Goal: Information Seeking & Learning: Check status

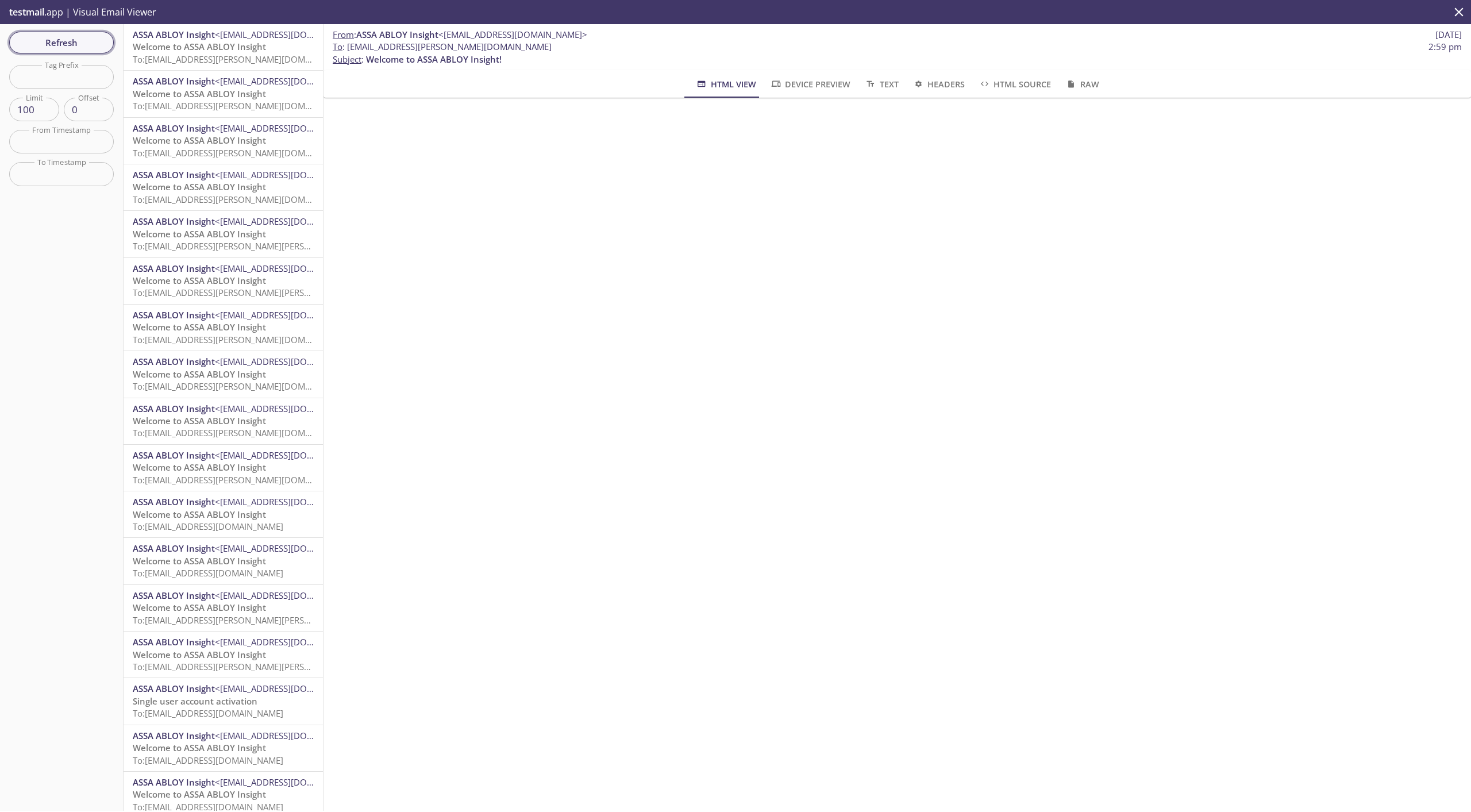
scroll to position [45, 0]
click at [56, 149] on input "text" at bounding box center [61, 141] width 104 height 24
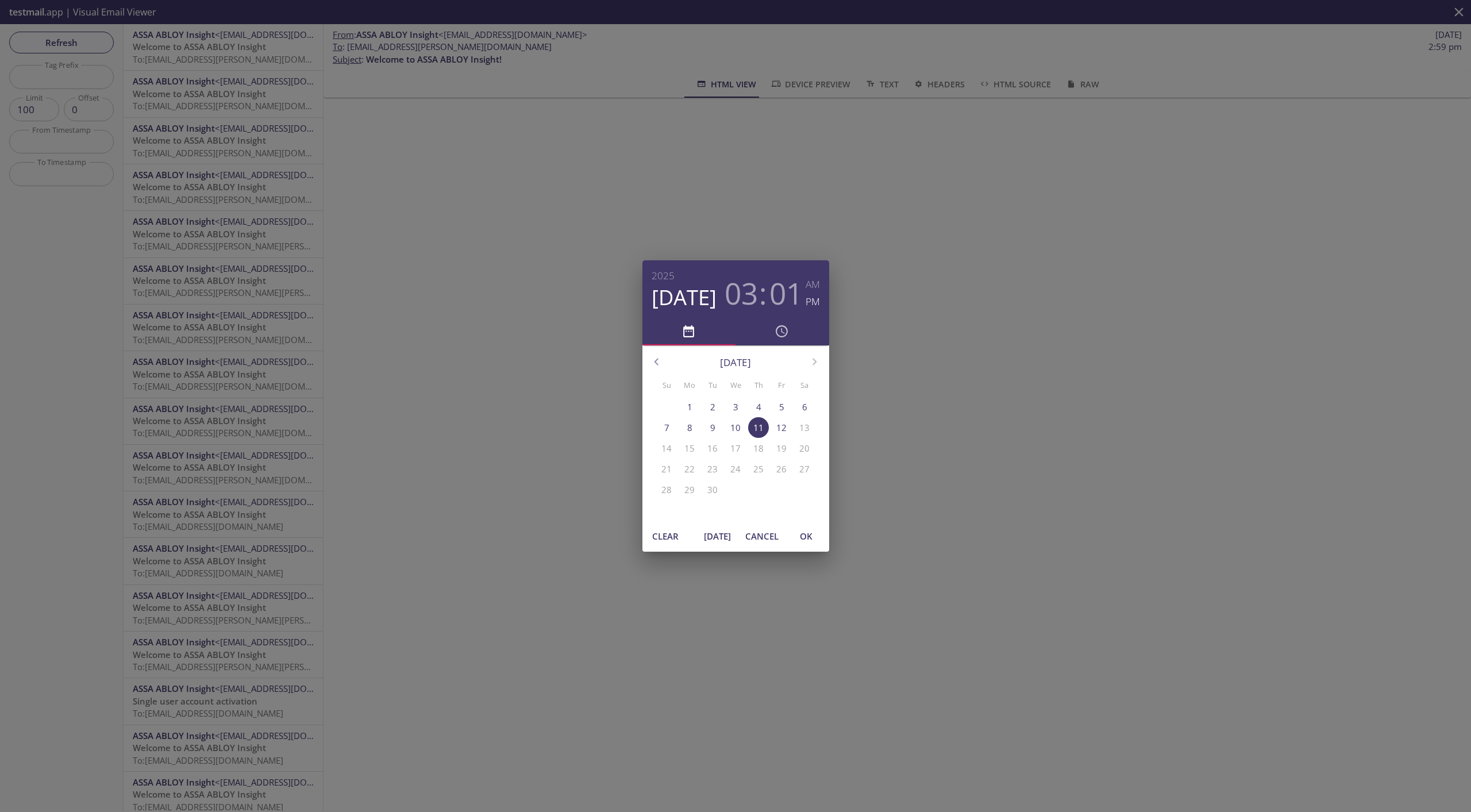
click at [731, 533] on button "[DATE]" at bounding box center [717, 535] width 37 height 22
click at [799, 540] on span "OK" at bounding box center [806, 536] width 27 height 15
type input "[DATE] 11:16 am"
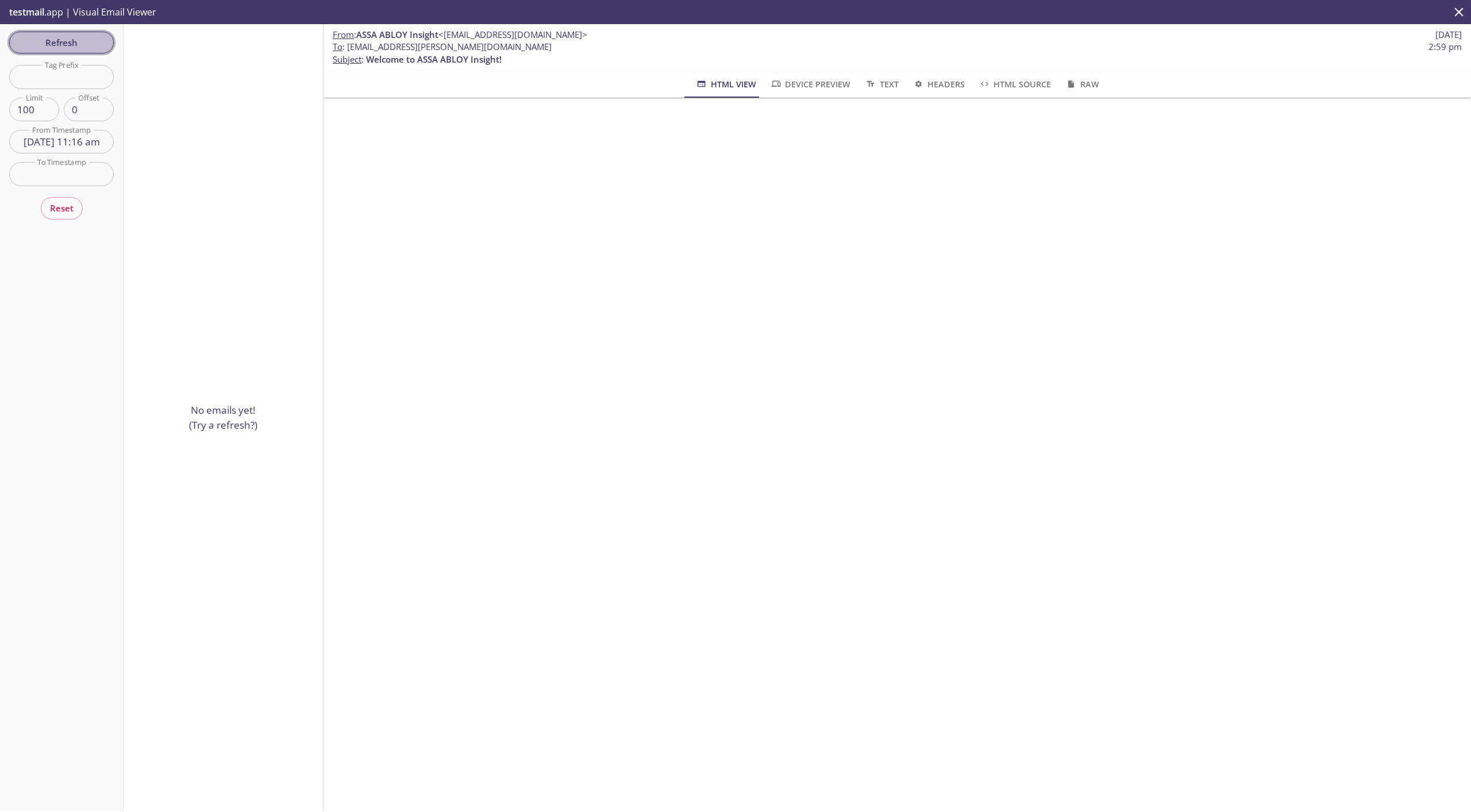
click at [74, 44] on span "Refresh" at bounding box center [62, 42] width 87 height 15
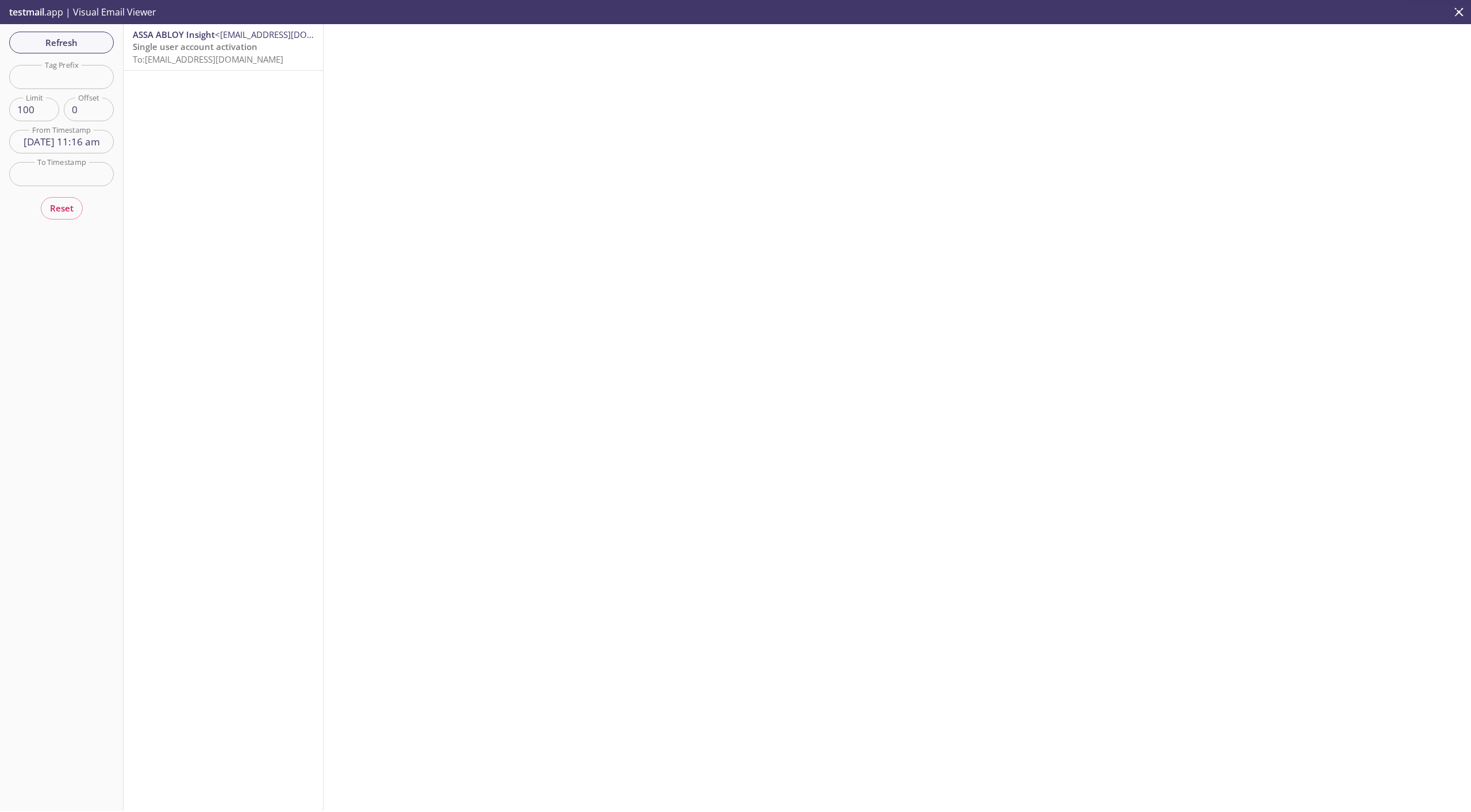
click at [200, 52] on span "Single user account activation" at bounding box center [195, 46] width 124 height 11
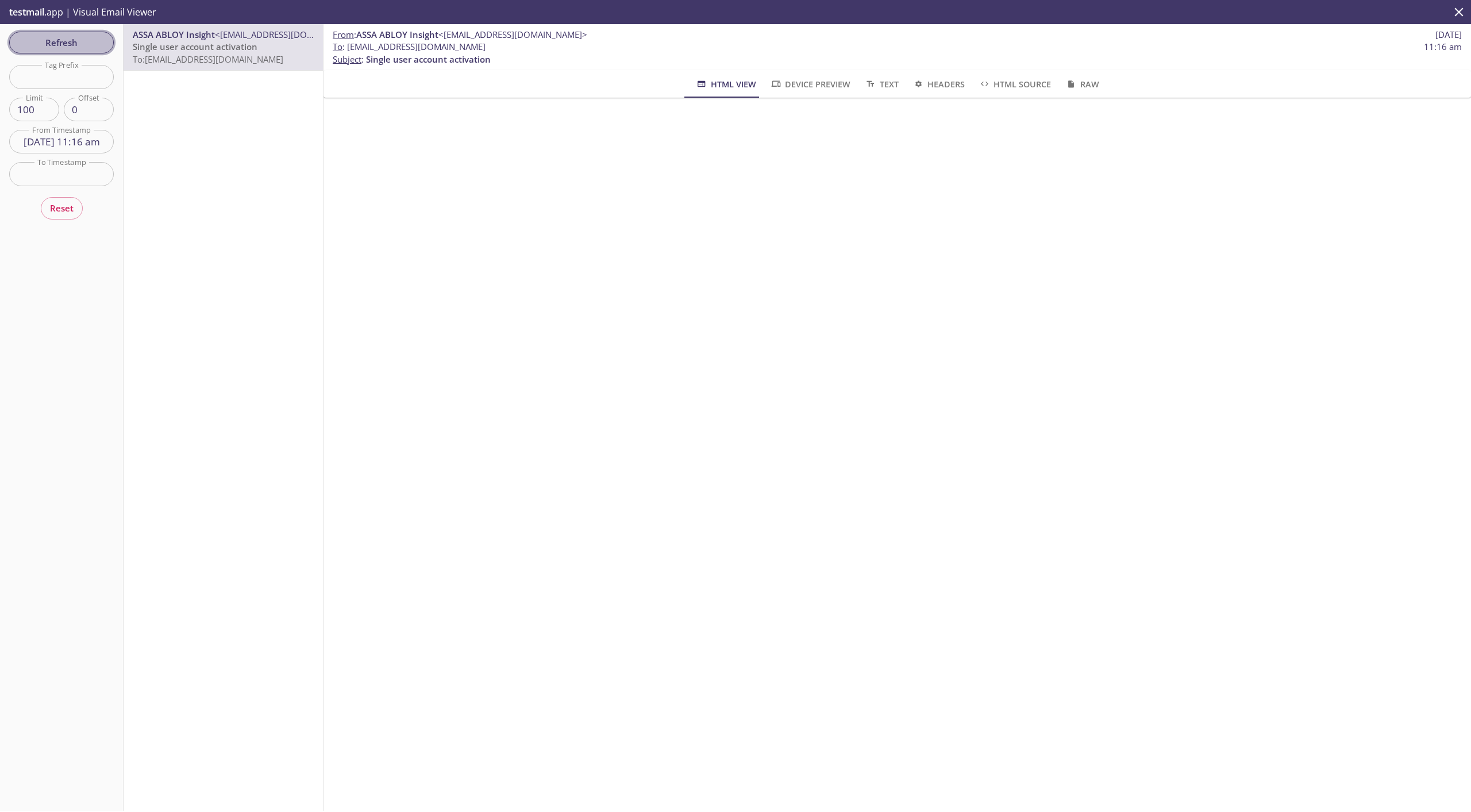
click at [92, 44] on span "Refresh" at bounding box center [62, 42] width 87 height 15
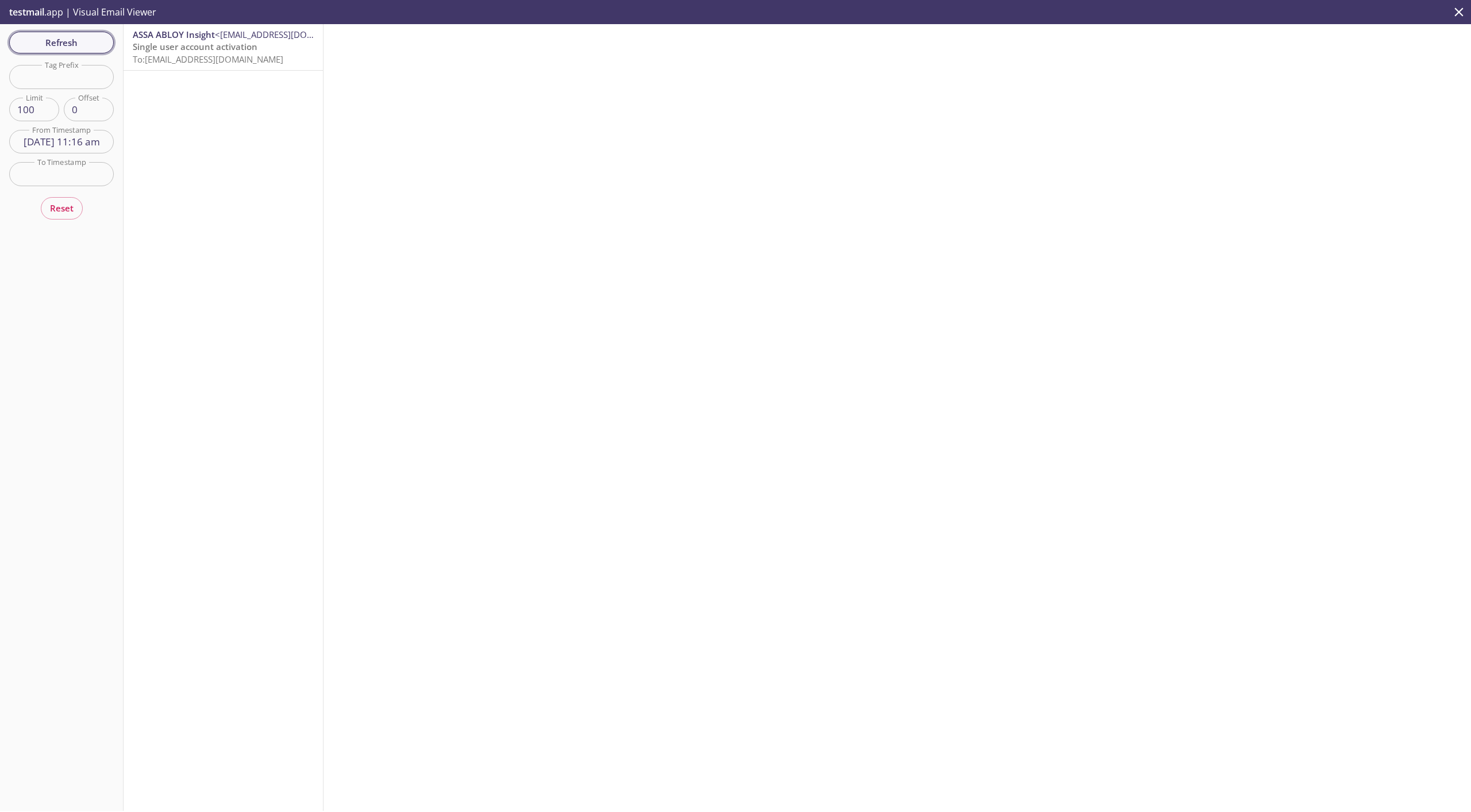
click at [60, 40] on span "Refresh" at bounding box center [62, 42] width 87 height 15
click at [72, 43] on span "Refresh" at bounding box center [62, 42] width 87 height 15
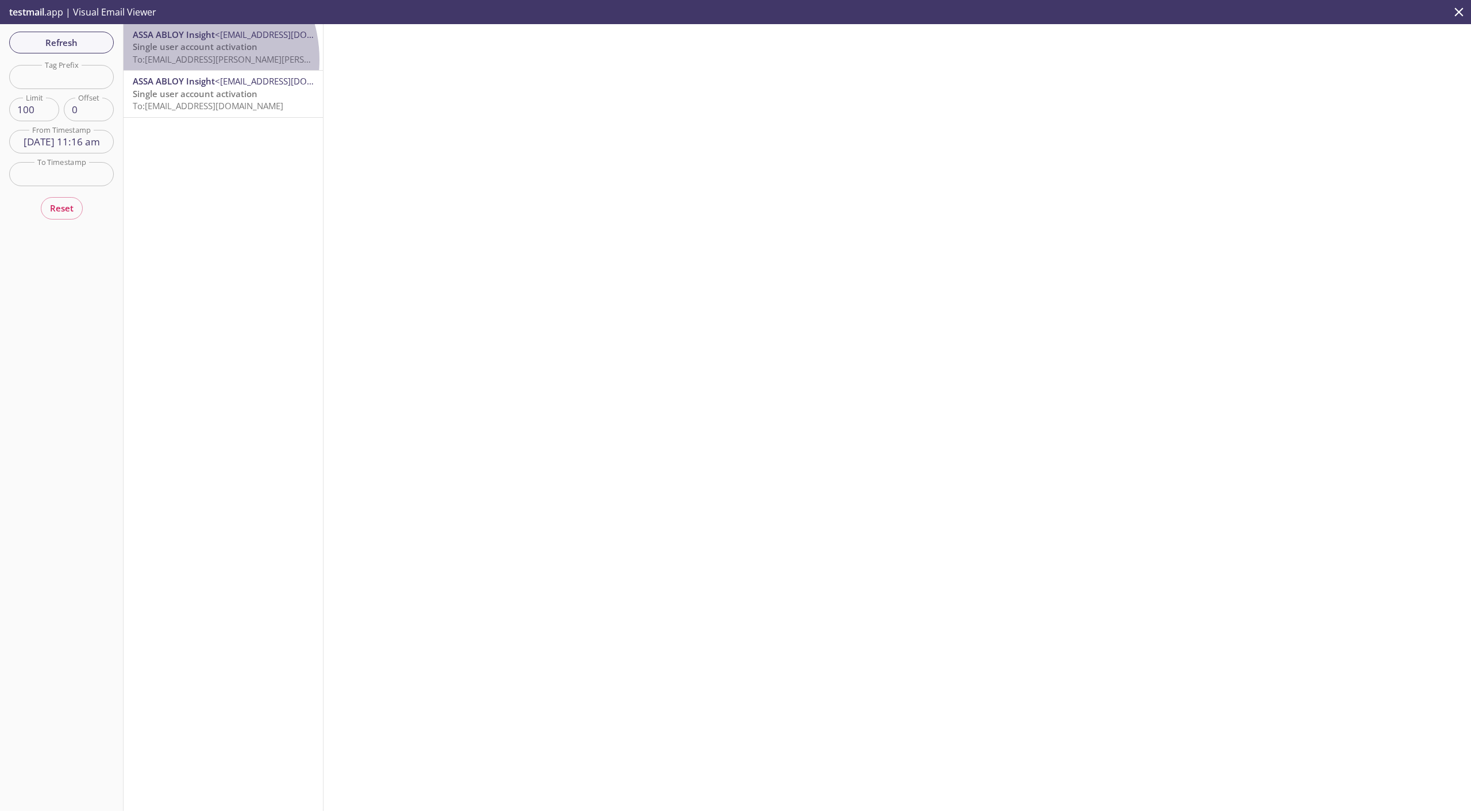
click at [183, 59] on span "To: [EMAIL_ADDRESS][PERSON_NAME][PERSON_NAME][DOMAIN_NAME]" at bounding box center [274, 59] width 282 height 11
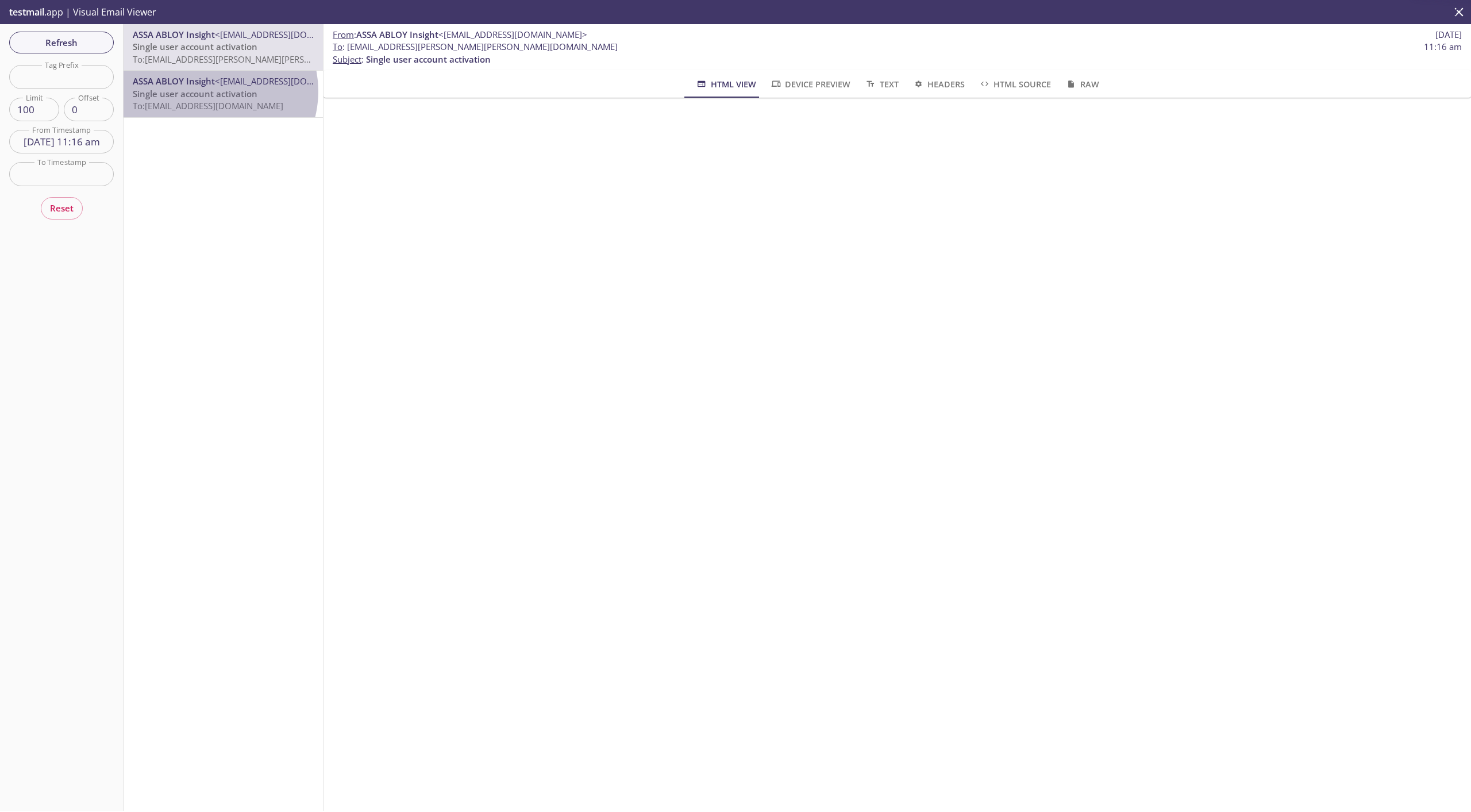
click at [211, 90] on span "Single user account activation" at bounding box center [195, 93] width 124 height 11
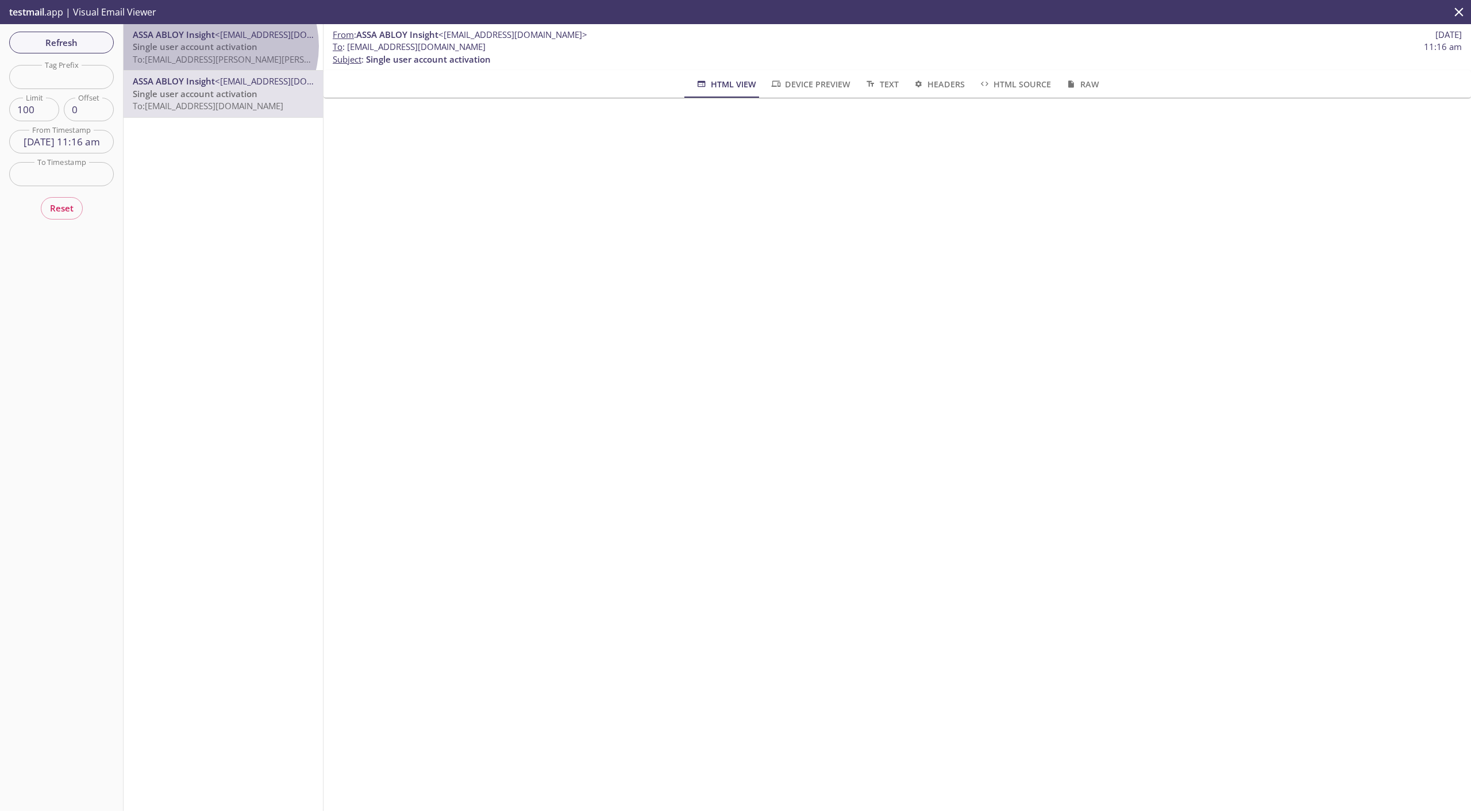
click at [219, 46] on span "Single user account activation" at bounding box center [195, 46] width 124 height 11
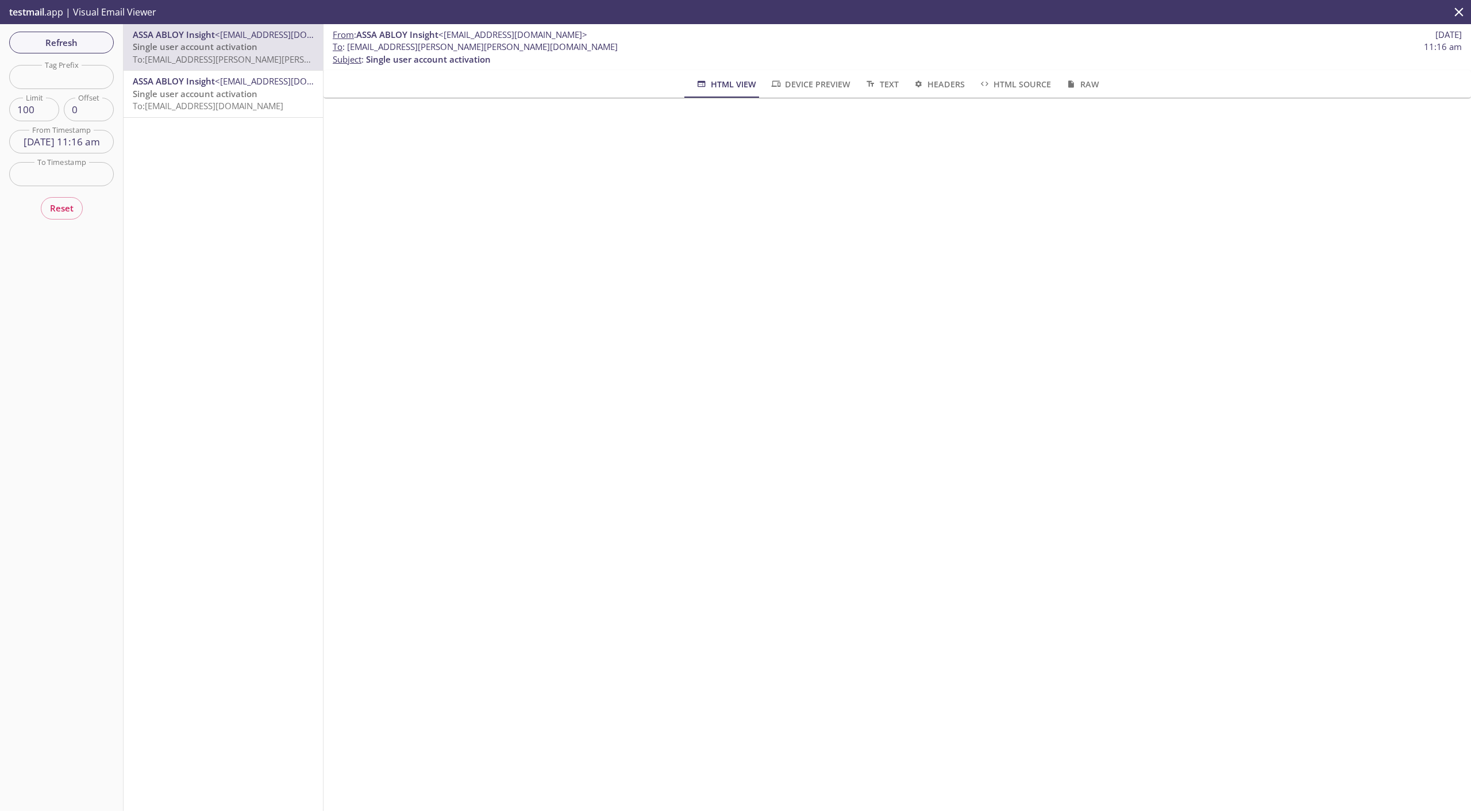
click at [224, 84] on span "<[EMAIL_ADDRESS][DOMAIN_NAME]>" at bounding box center [289, 81] width 149 height 11
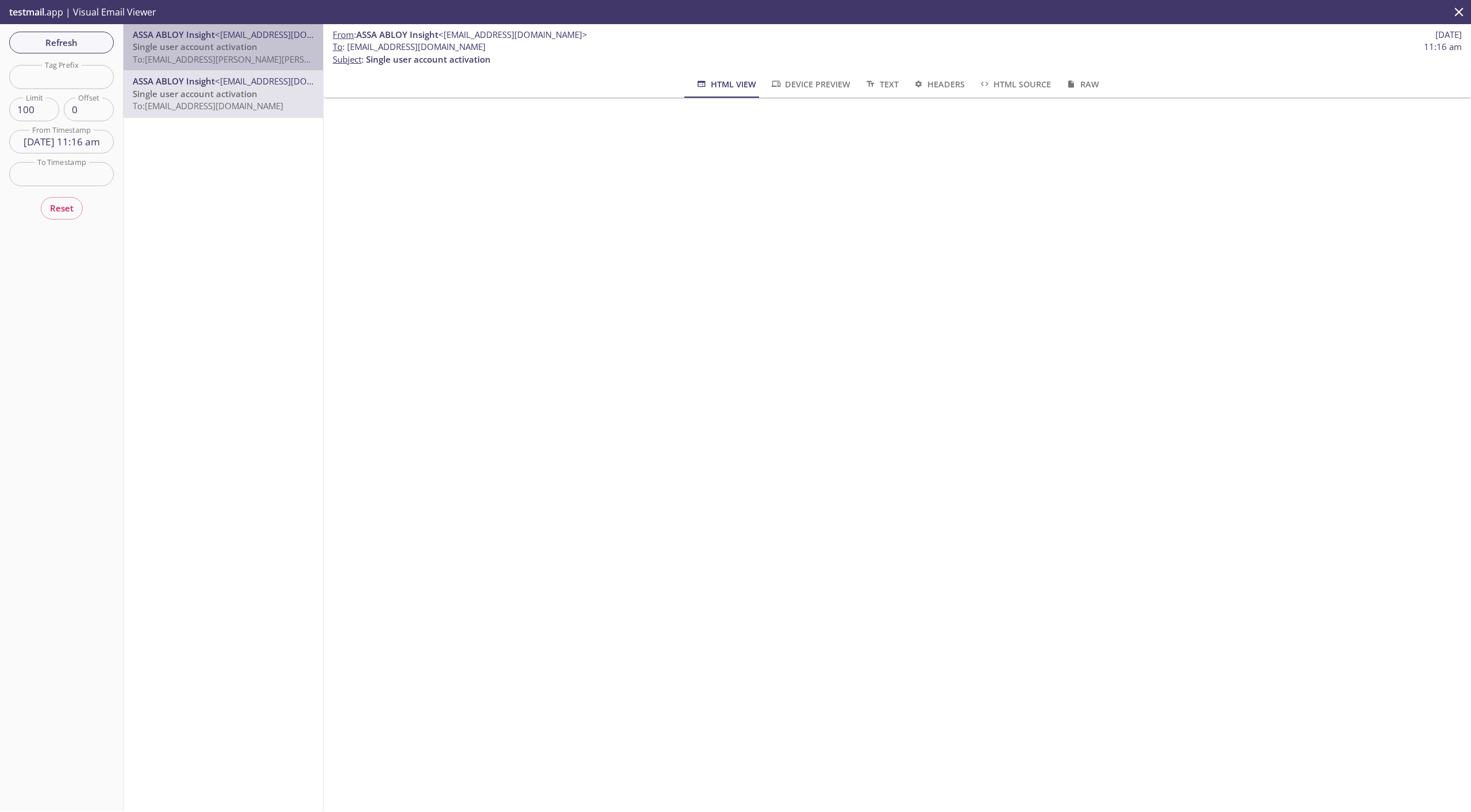
click at [226, 36] on span "<[EMAIL_ADDRESS][DOMAIN_NAME]>" at bounding box center [289, 35] width 149 height 11
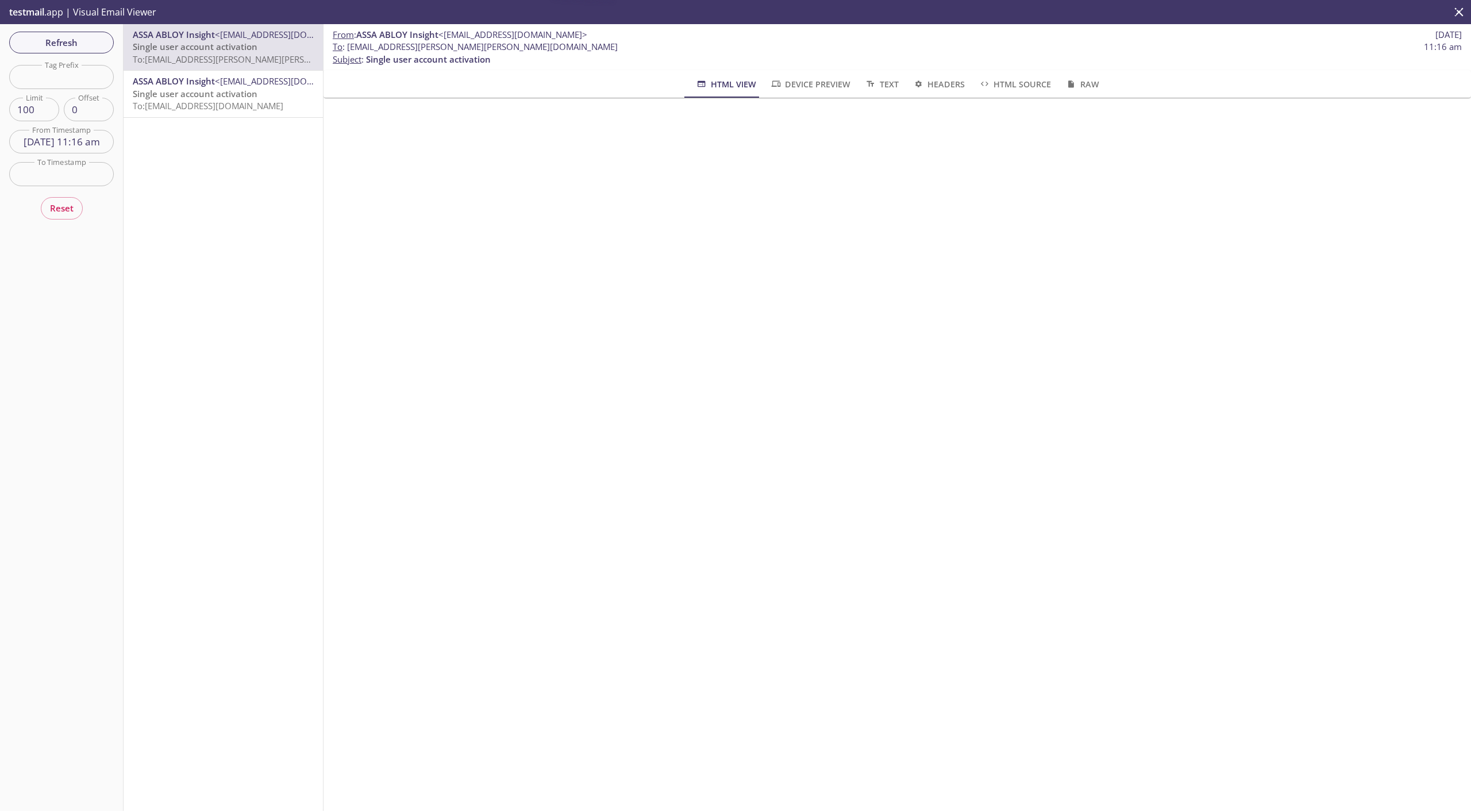
click at [228, 56] on span "To: [EMAIL_ADDRESS][PERSON_NAME][PERSON_NAME][DOMAIN_NAME]" at bounding box center [274, 59] width 282 height 11
click at [227, 11] on div "testmail .app | Visual Email Viewer" at bounding box center [735, 12] width 1471 height 24
click at [232, 70] on div "ASSA ABLOY Insight <[EMAIL_ADDRESS][DOMAIN_NAME]> Single user account activatio…" at bounding box center [223, 47] width 200 height 46
click at [237, 95] on span "Single user account activation" at bounding box center [195, 93] width 124 height 11
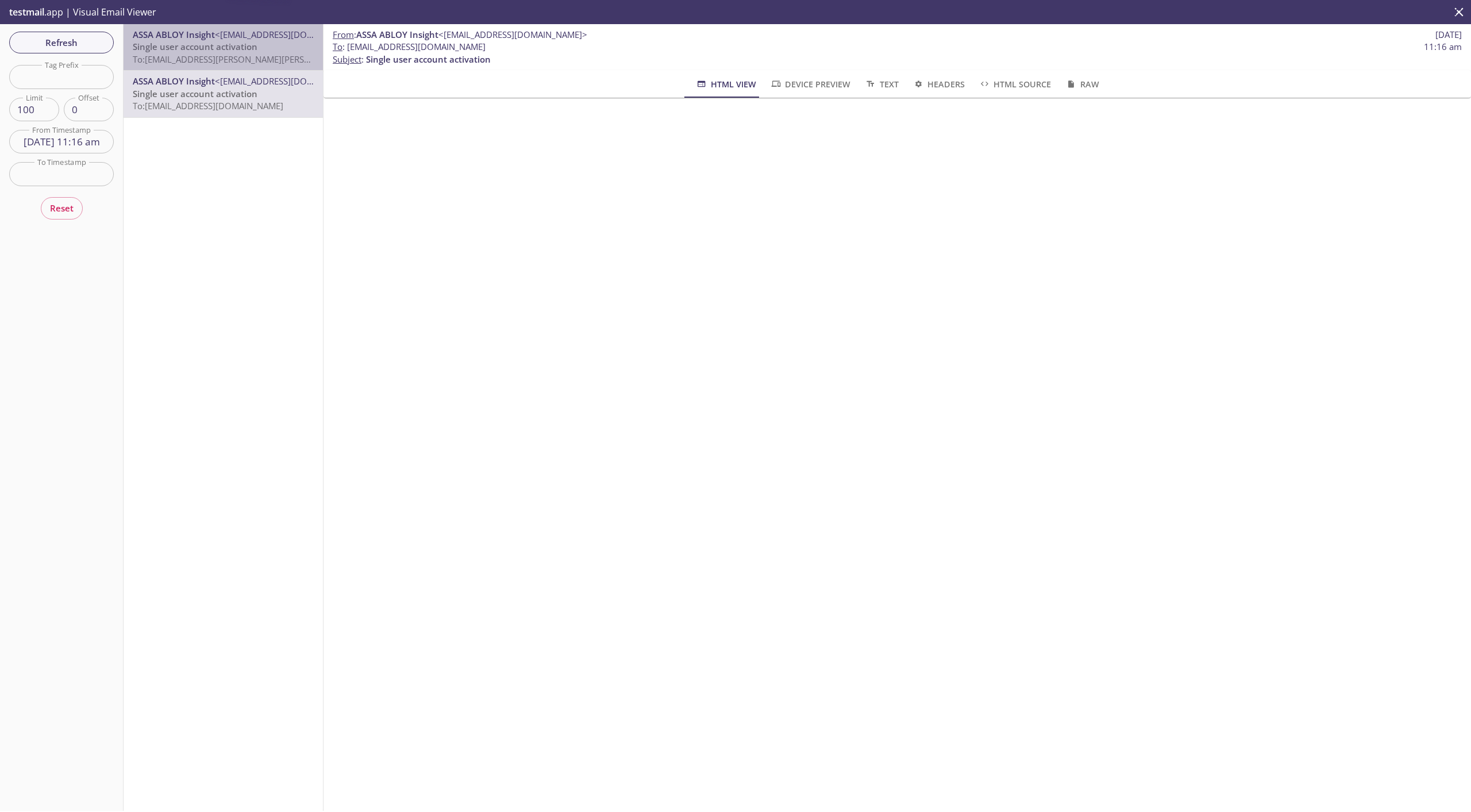
click at [233, 46] on span "Single user account activation" at bounding box center [195, 46] width 124 height 11
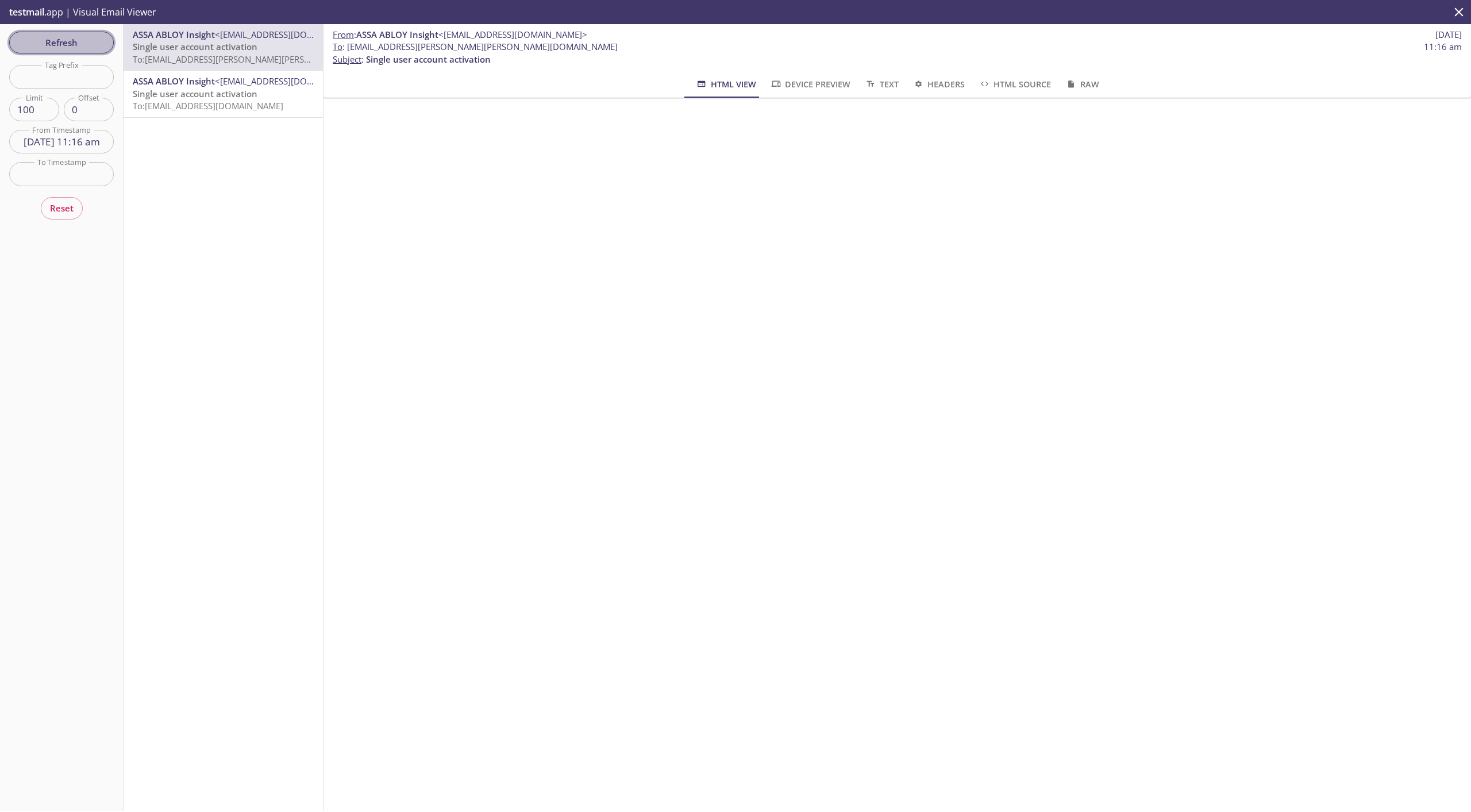
click at [70, 45] on span "Refresh" at bounding box center [62, 42] width 87 height 15
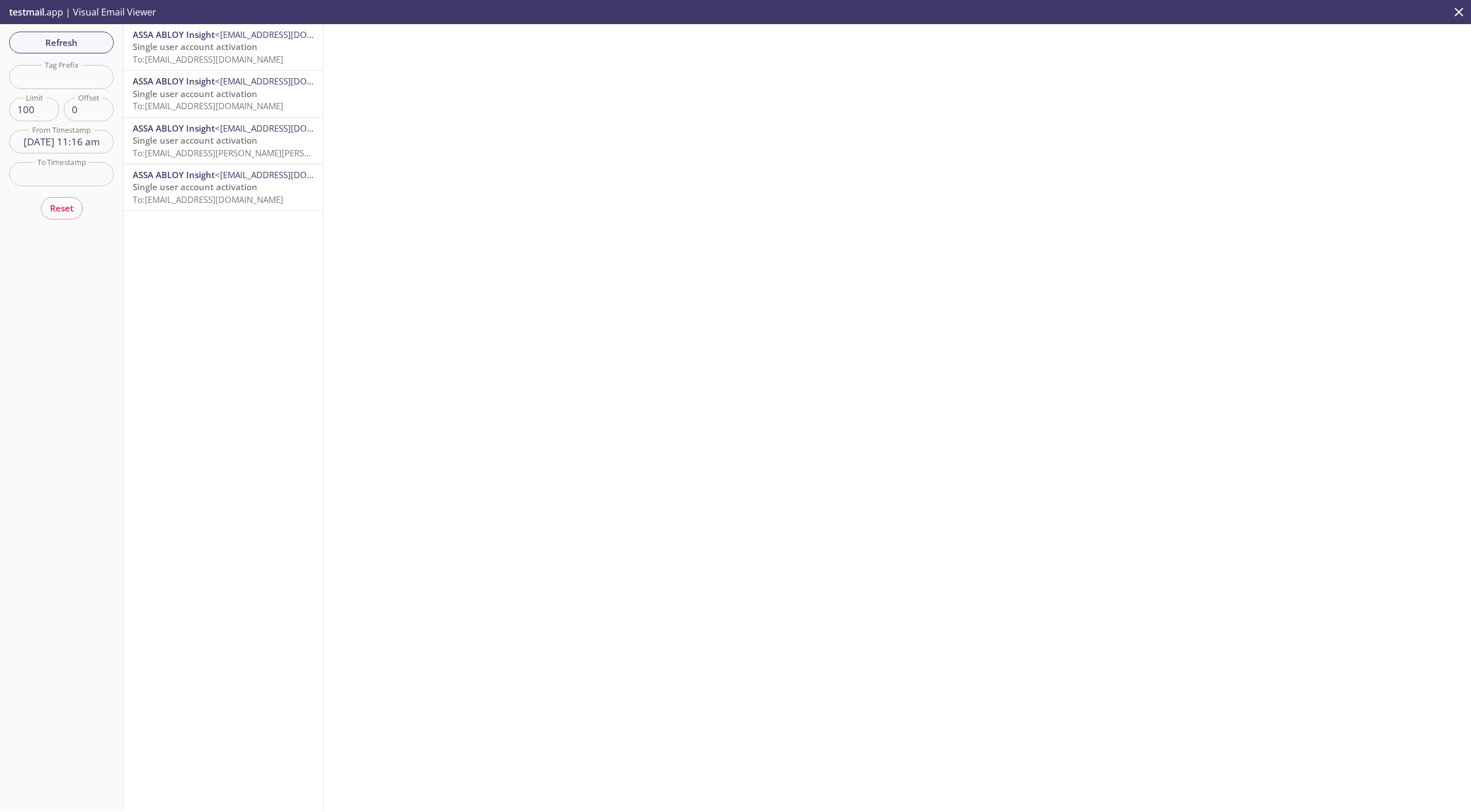
click at [206, 88] on span "Single user account activation" at bounding box center [195, 93] width 124 height 11
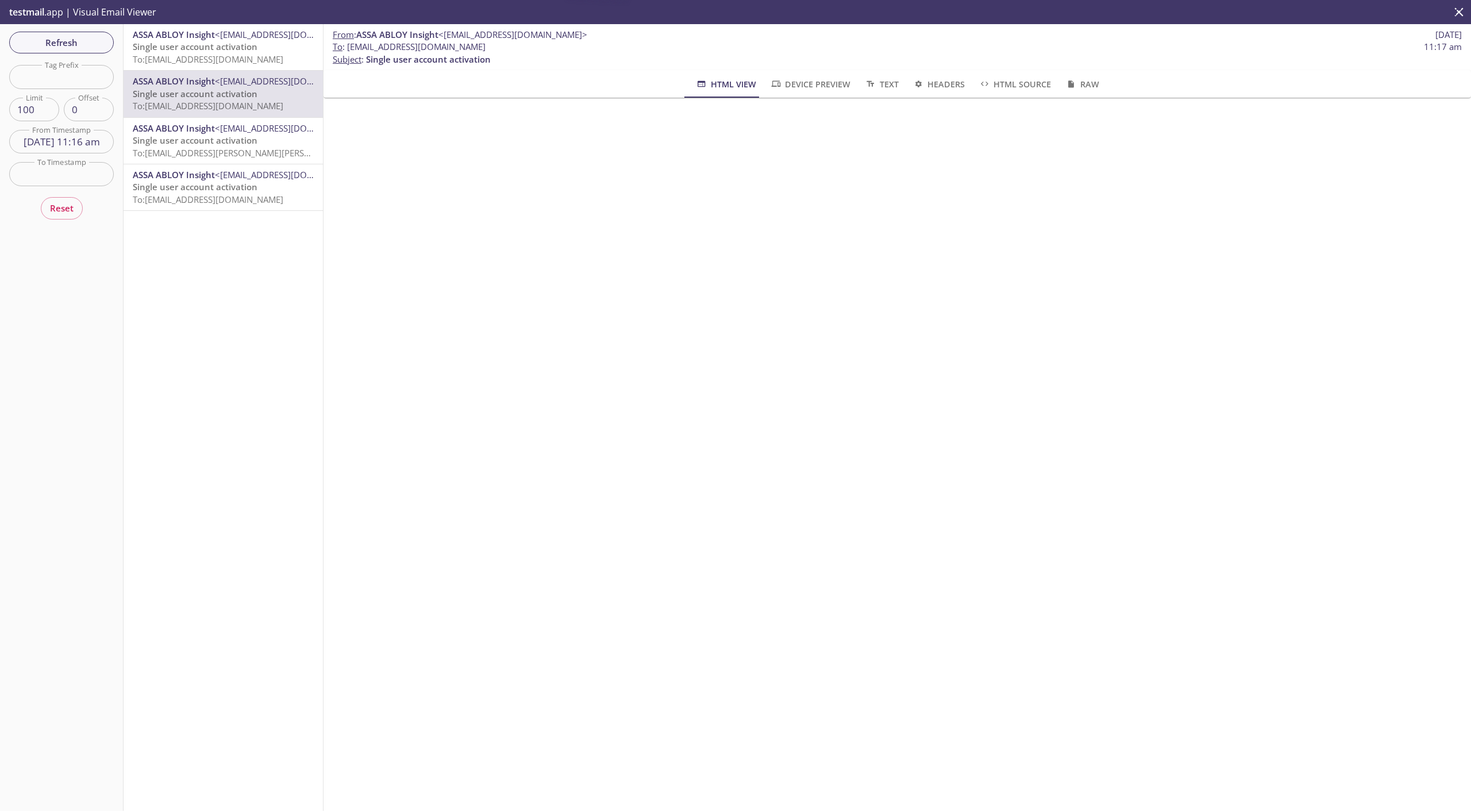
click at [225, 54] on span "To: [EMAIL_ADDRESS][DOMAIN_NAME]" at bounding box center [208, 59] width 151 height 11
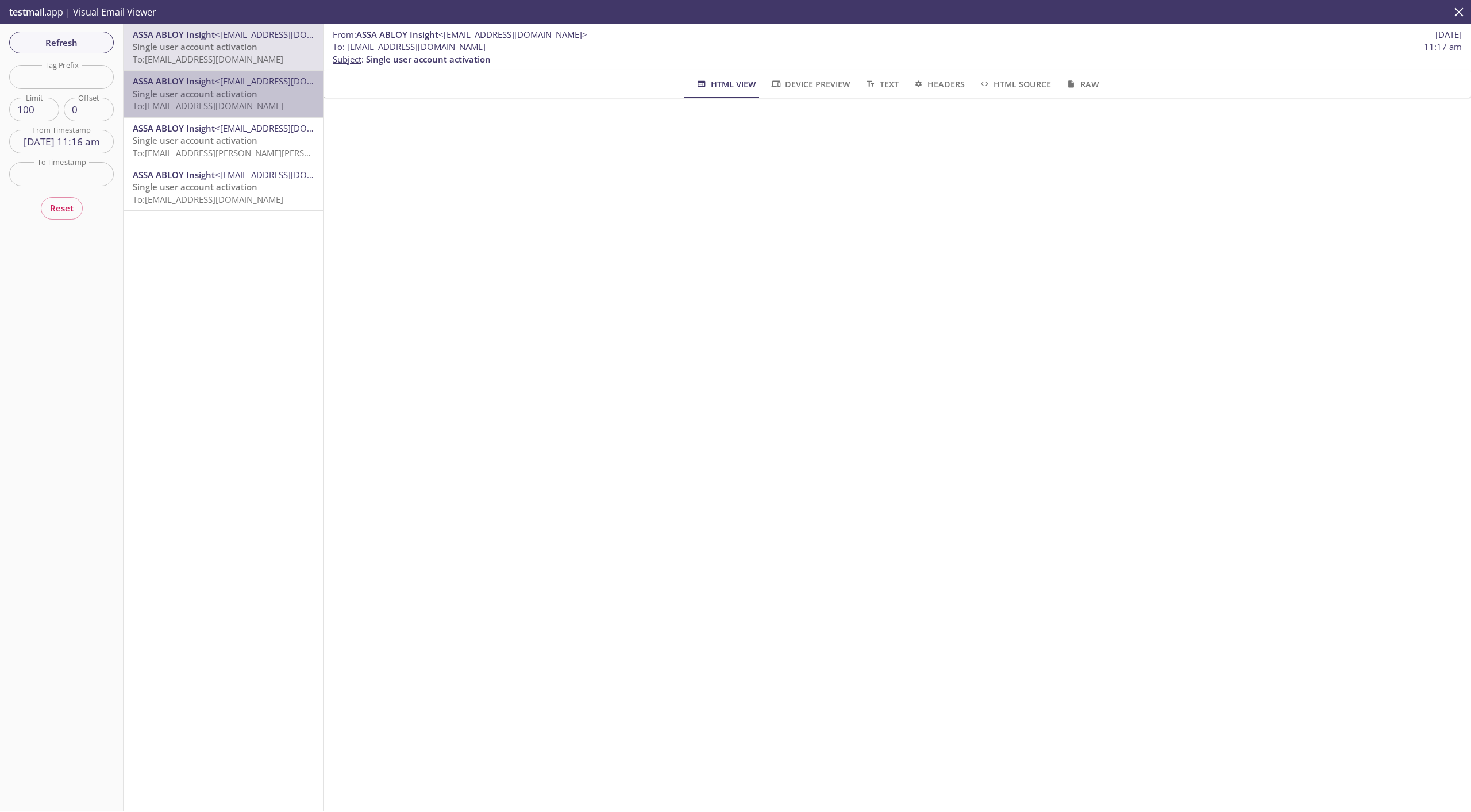
click at [248, 93] on span "Single user account activation" at bounding box center [195, 93] width 124 height 11
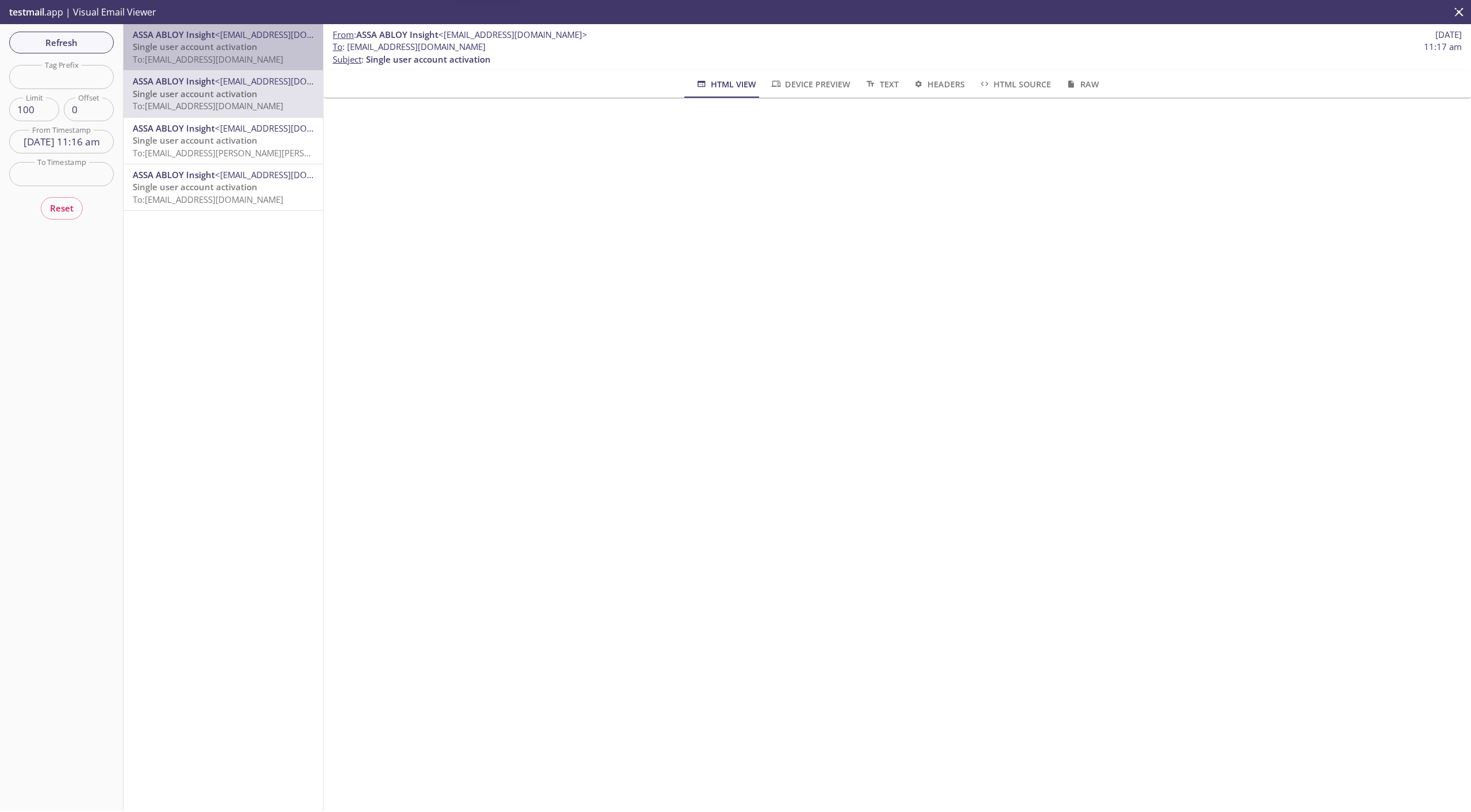
click at [261, 53] on p "Single user account activation To: [EMAIL_ADDRESS][DOMAIN_NAME]" at bounding box center [223, 53] width 181 height 24
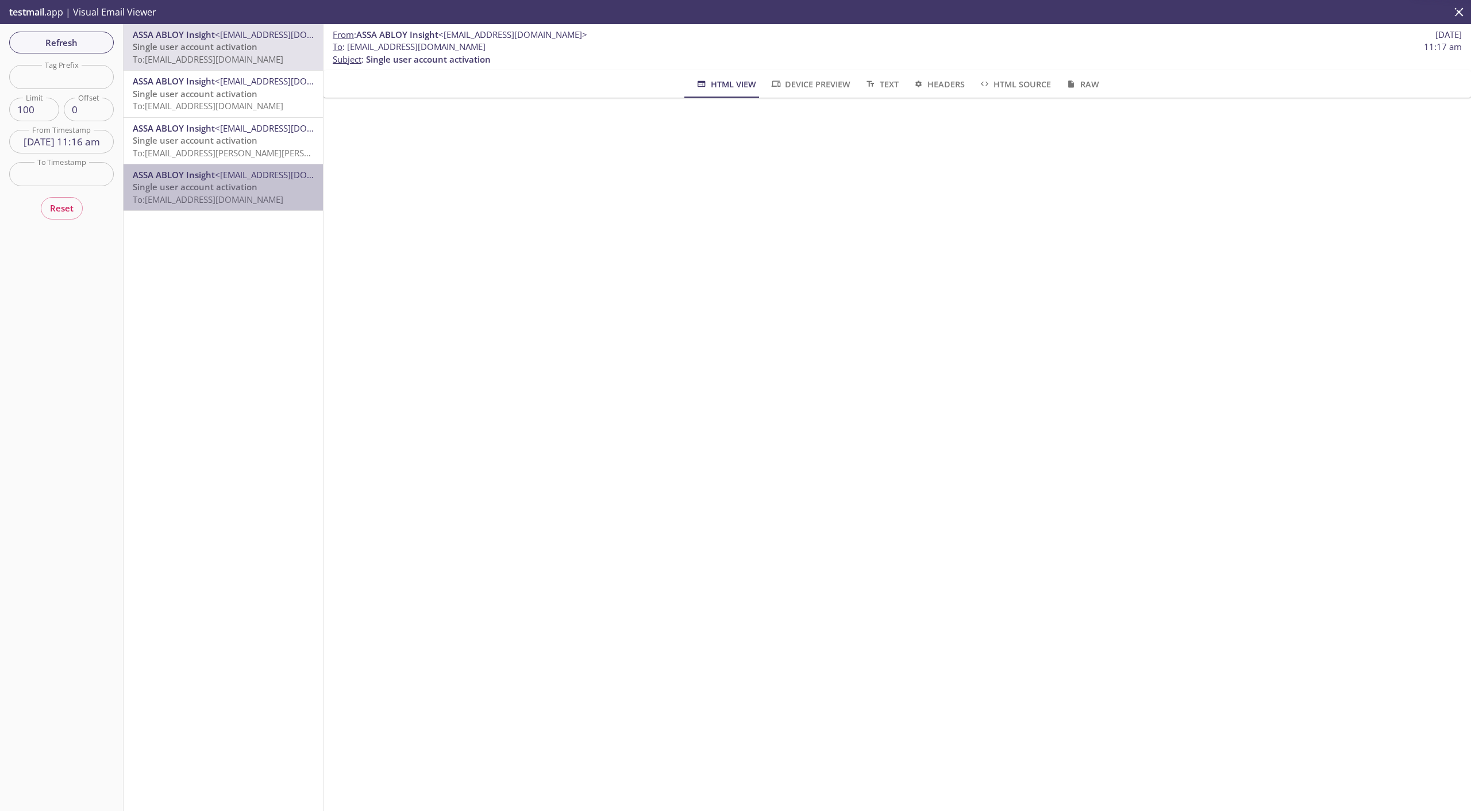
click at [275, 193] on p "Single user account activation To: [EMAIL_ADDRESS][DOMAIN_NAME]" at bounding box center [223, 193] width 181 height 24
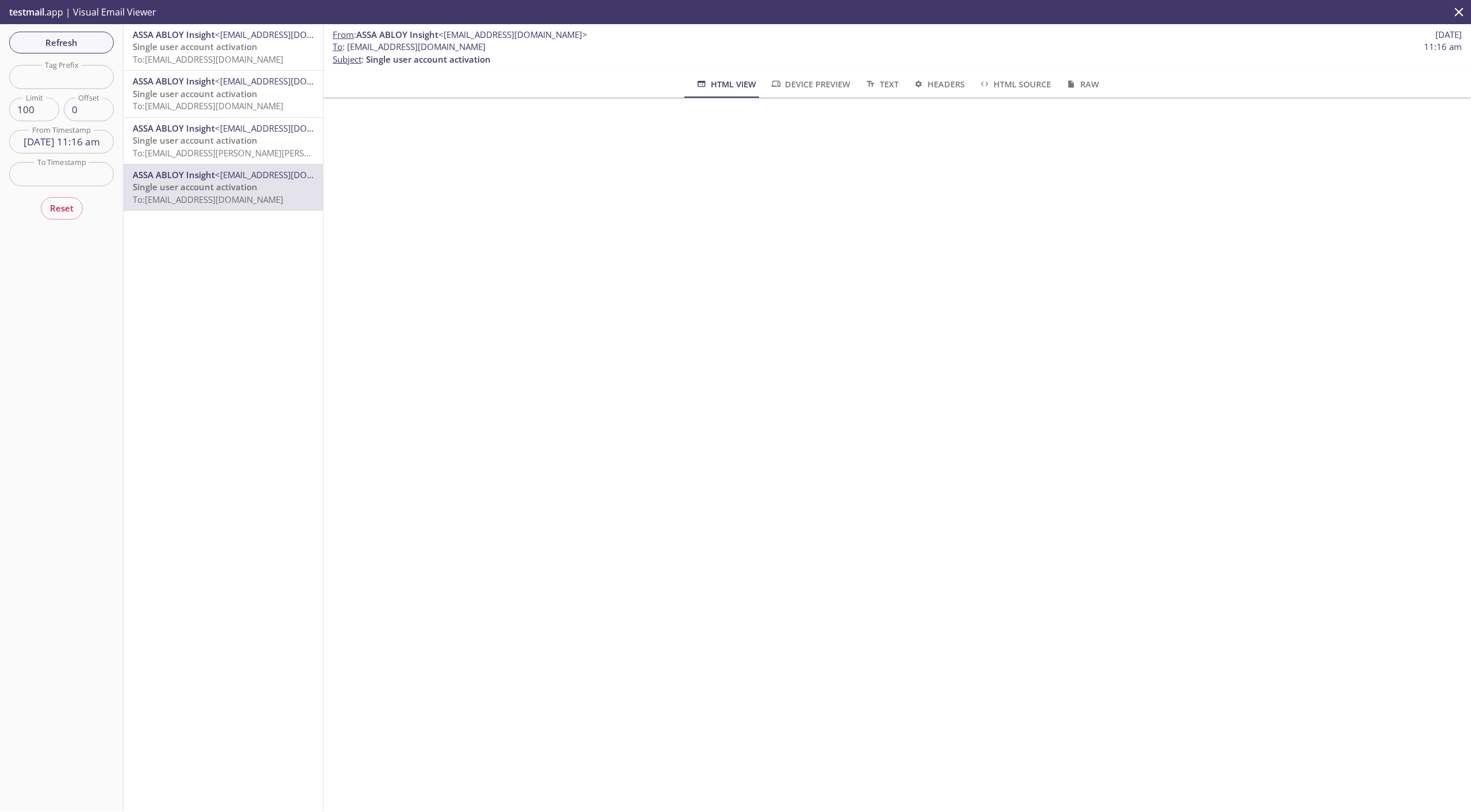
click at [273, 56] on span "To: [EMAIL_ADDRESS][DOMAIN_NAME]" at bounding box center [208, 59] width 151 height 11
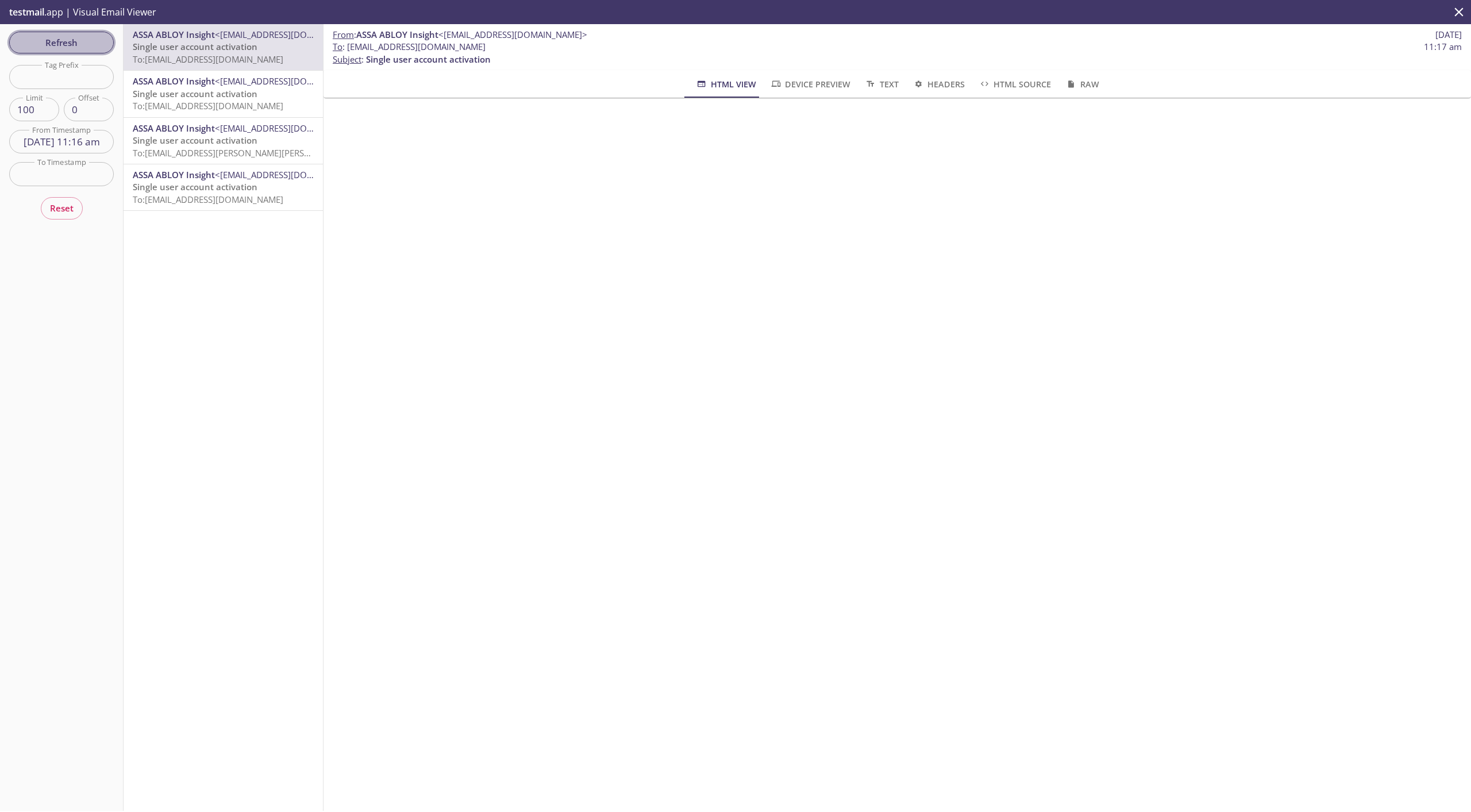
click at [88, 33] on button "Refresh" at bounding box center [61, 42] width 104 height 22
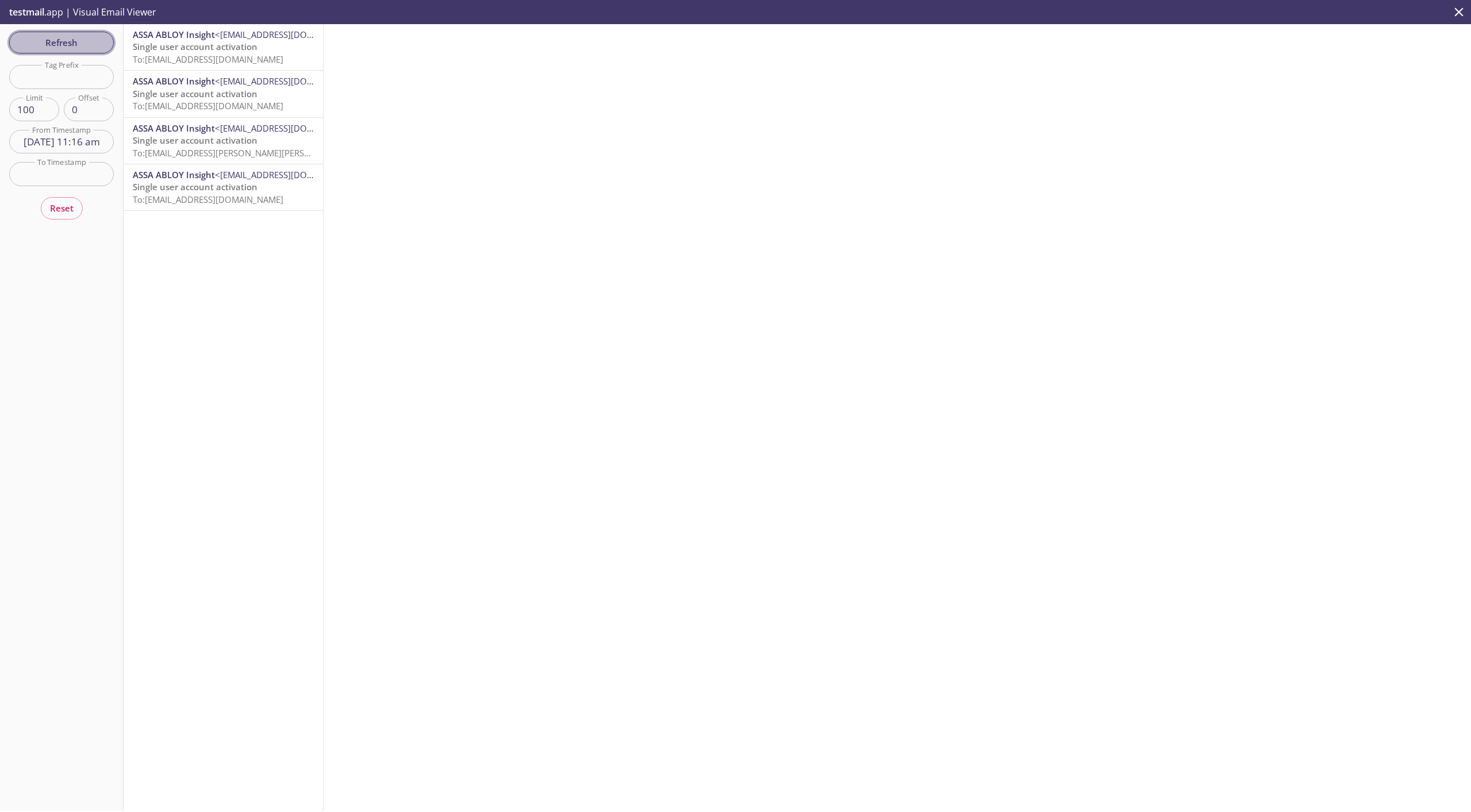
click at [43, 43] on span "Refresh" at bounding box center [62, 42] width 87 height 15
